Goal: Task Accomplishment & Management: Manage account settings

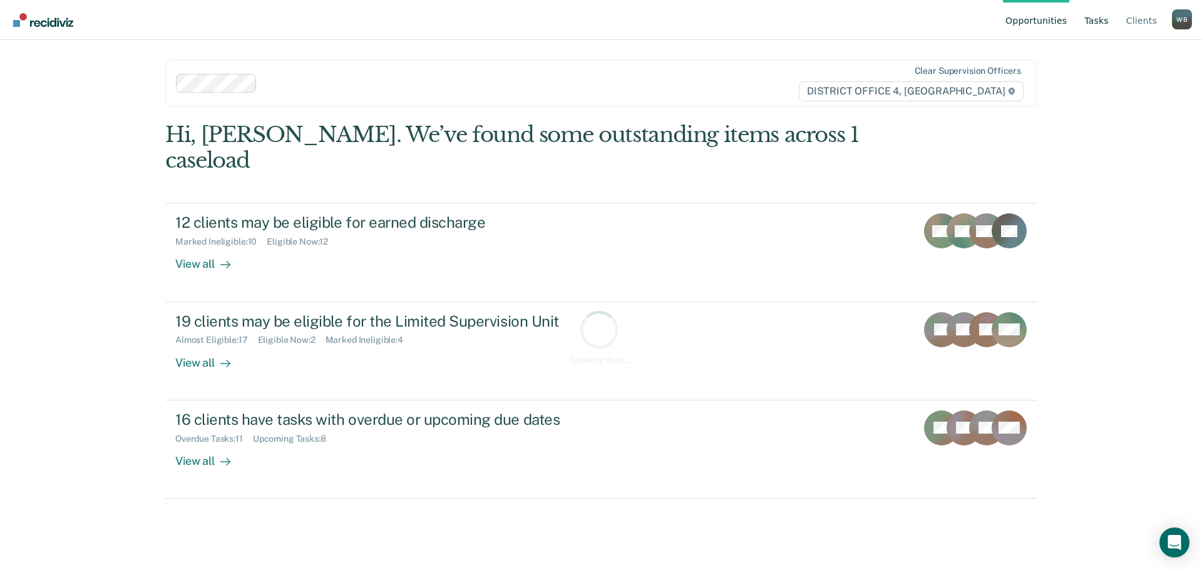
click at [1099, 29] on link "Tasks" at bounding box center [1096, 20] width 29 height 40
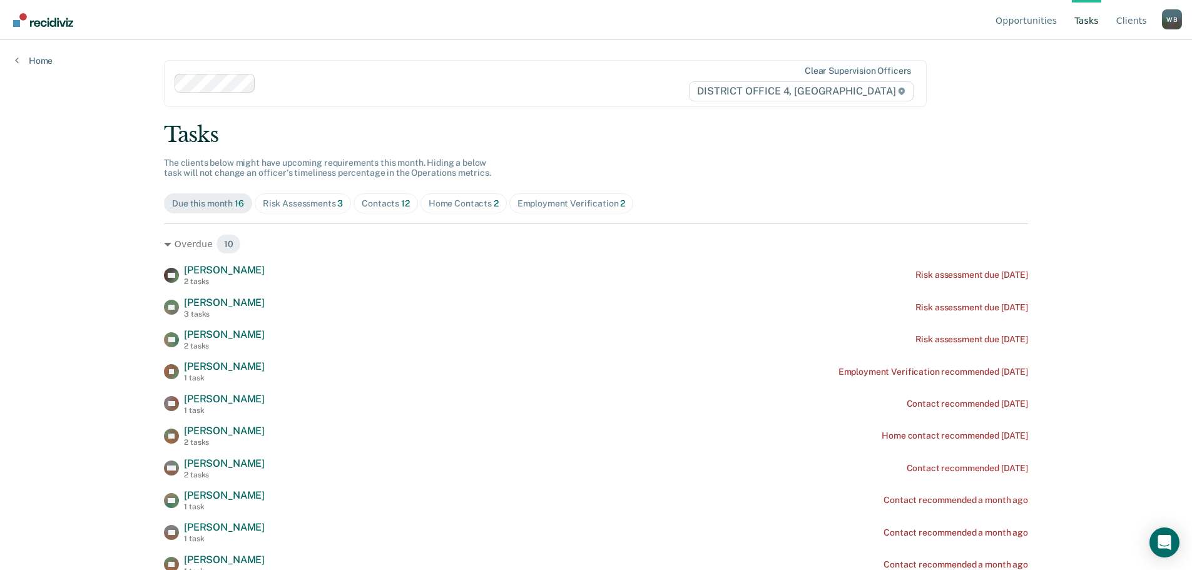
click at [387, 203] on div "Contacts 12" at bounding box center [386, 203] width 48 height 11
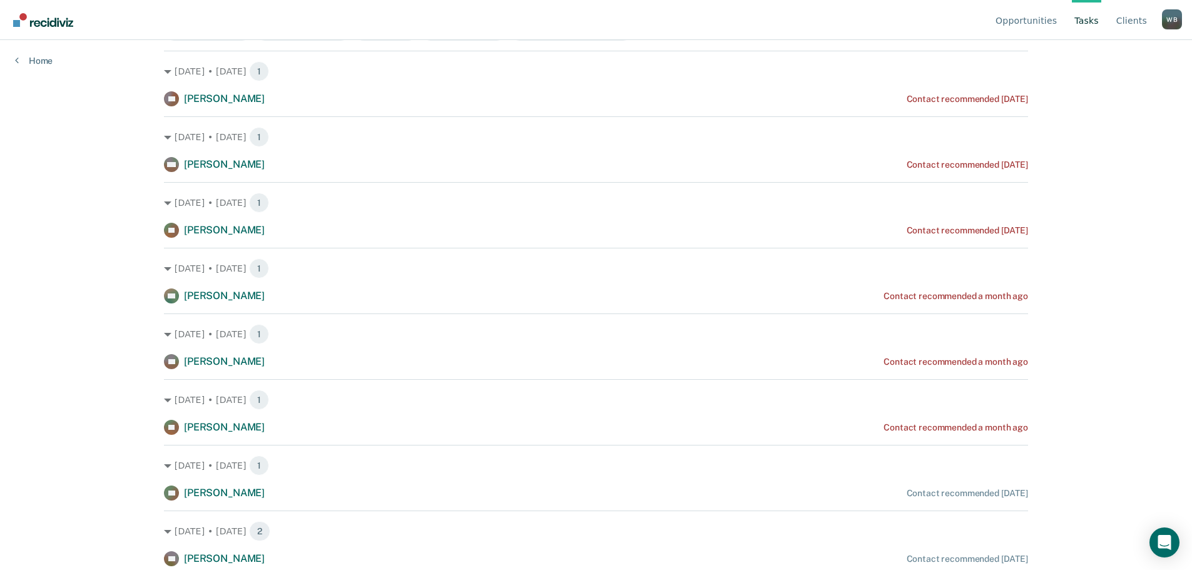
scroll to position [141, 0]
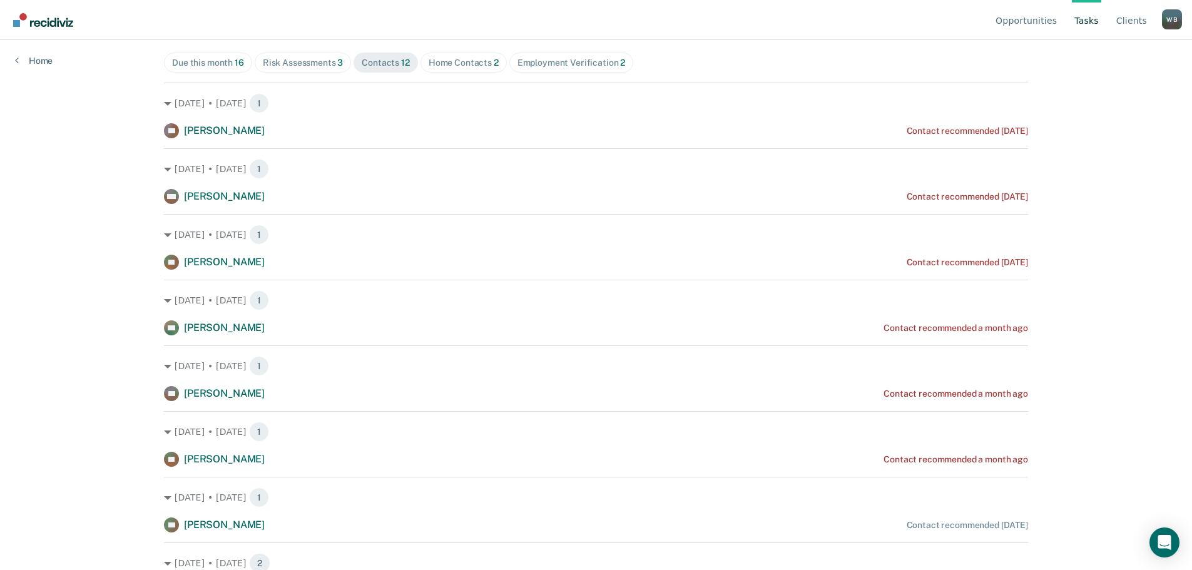
click at [443, 64] on div "Home Contacts 2" at bounding box center [464, 63] width 70 height 11
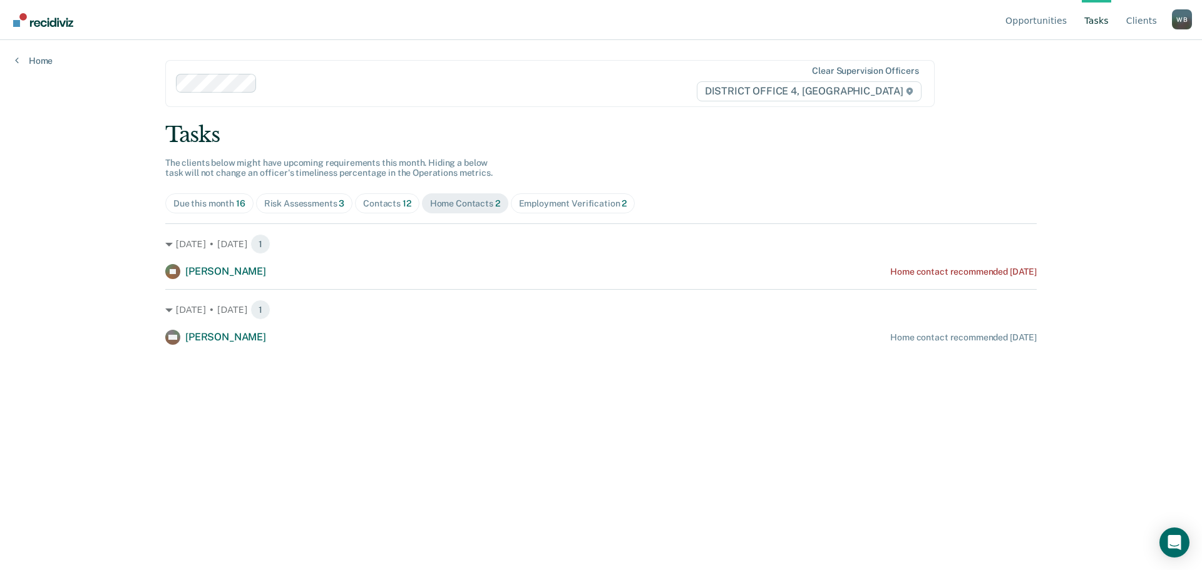
click at [528, 207] on div "Employment Verification 2" at bounding box center [573, 203] width 108 height 11
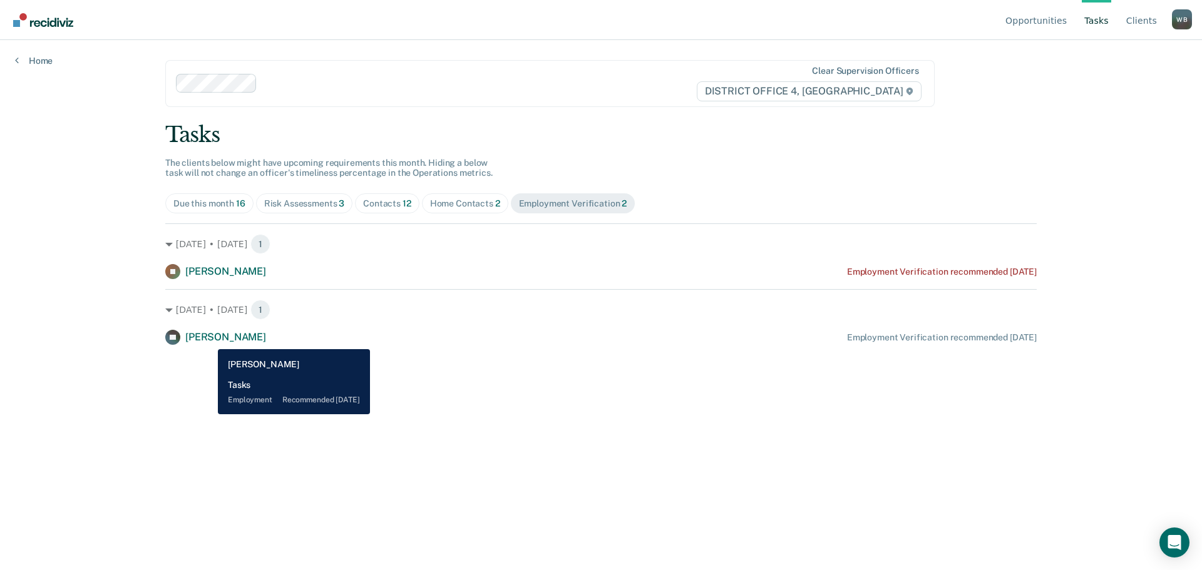
click at [208, 340] on span "[PERSON_NAME]" at bounding box center [225, 337] width 81 height 12
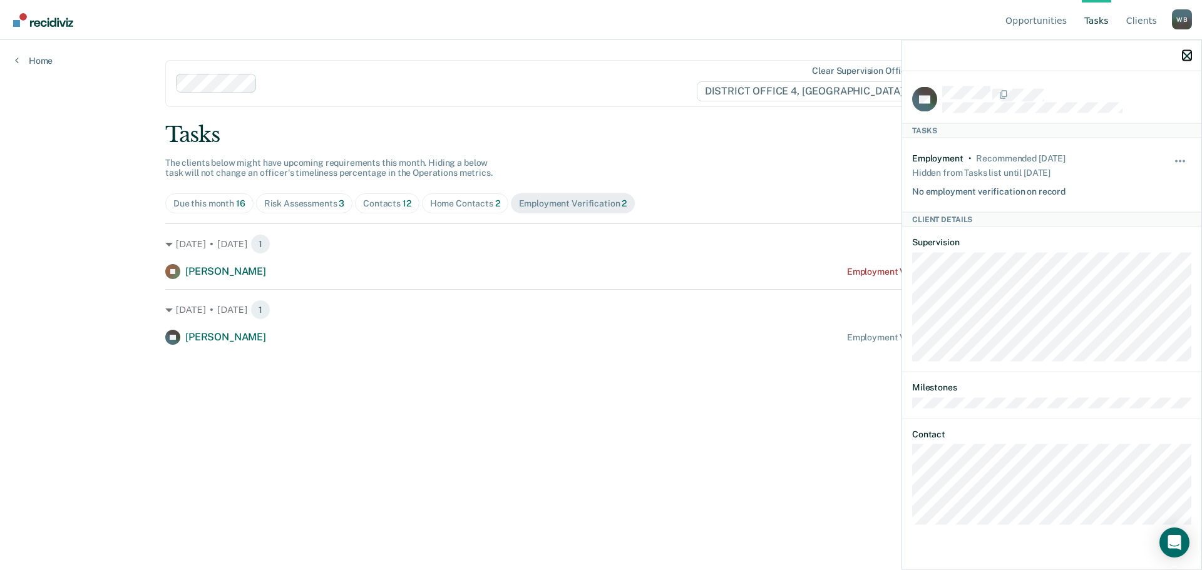
click at [1186, 55] on icon "button" at bounding box center [1186, 55] width 9 height 9
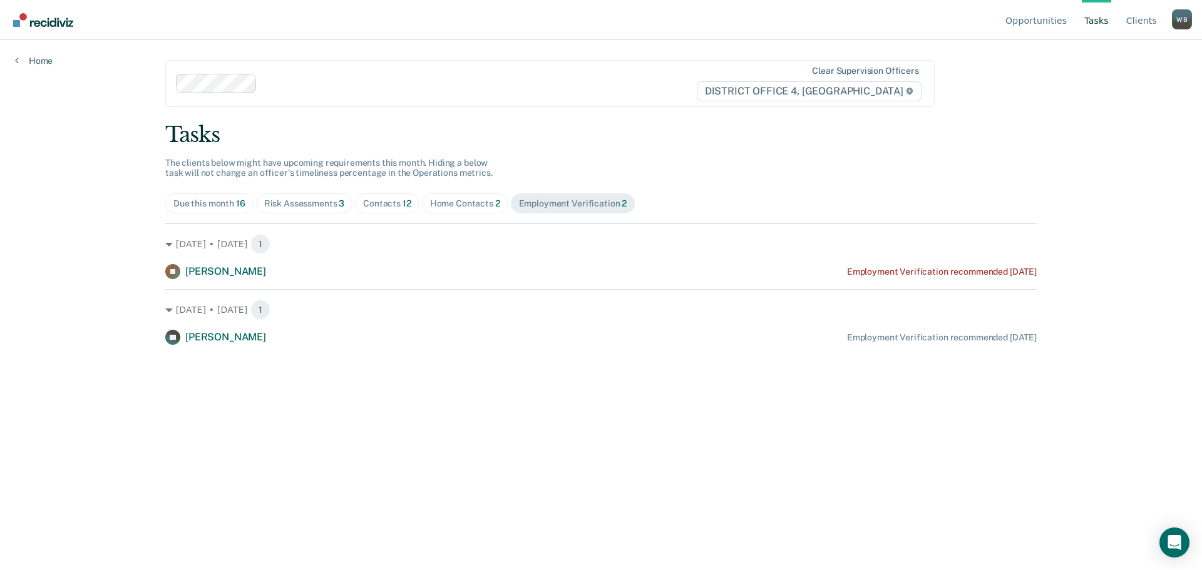
click at [387, 197] on span "Contacts 12" at bounding box center [387, 203] width 64 height 20
